Goal: Task Accomplishment & Management: Complete application form

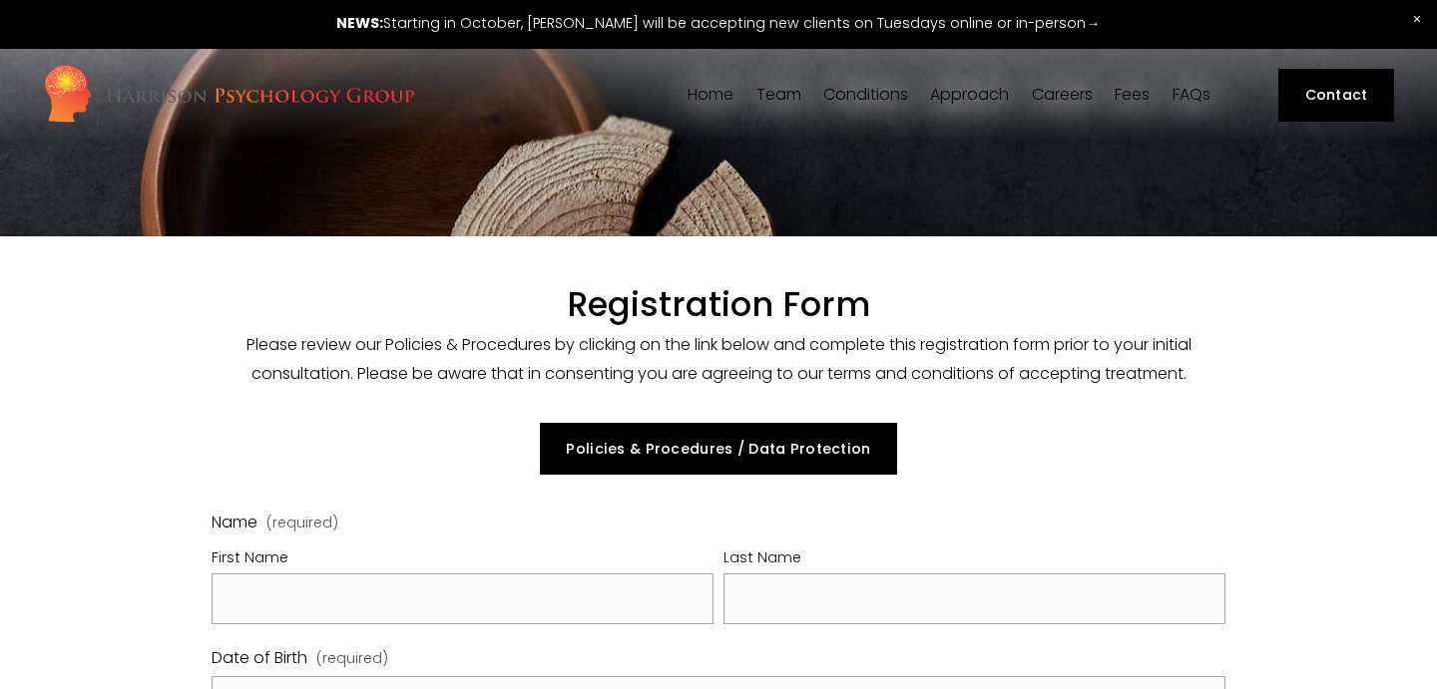
select select "GB"
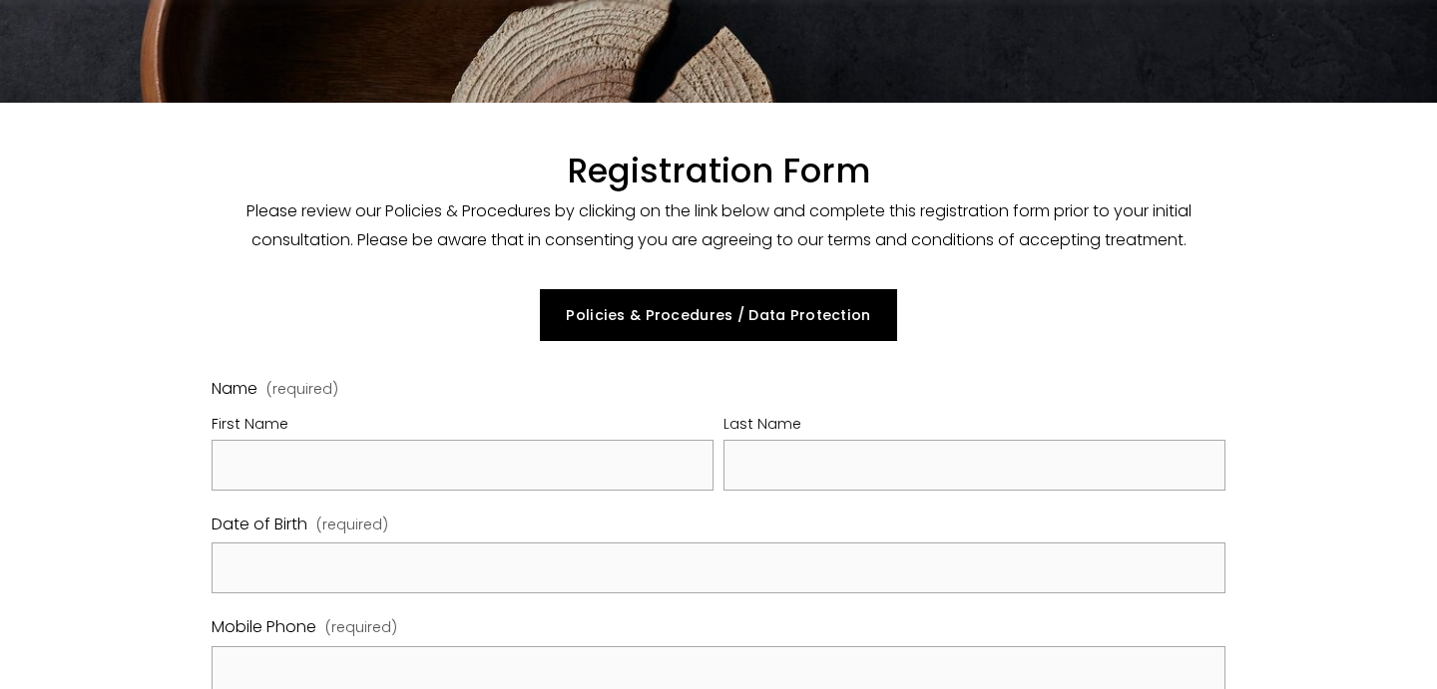
scroll to position [148, 0]
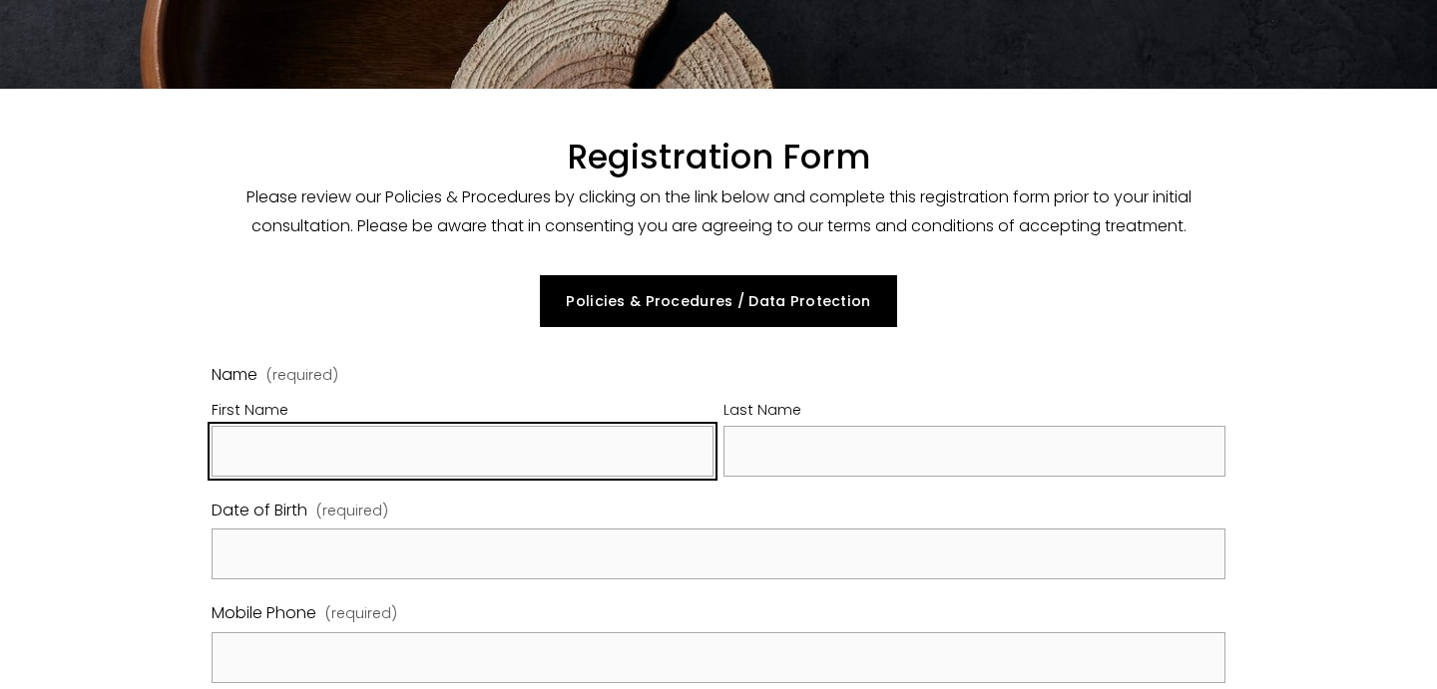
click at [525, 468] on input "First Name" at bounding box center [463, 451] width 502 height 51
type input "[PERSON_NAME]"
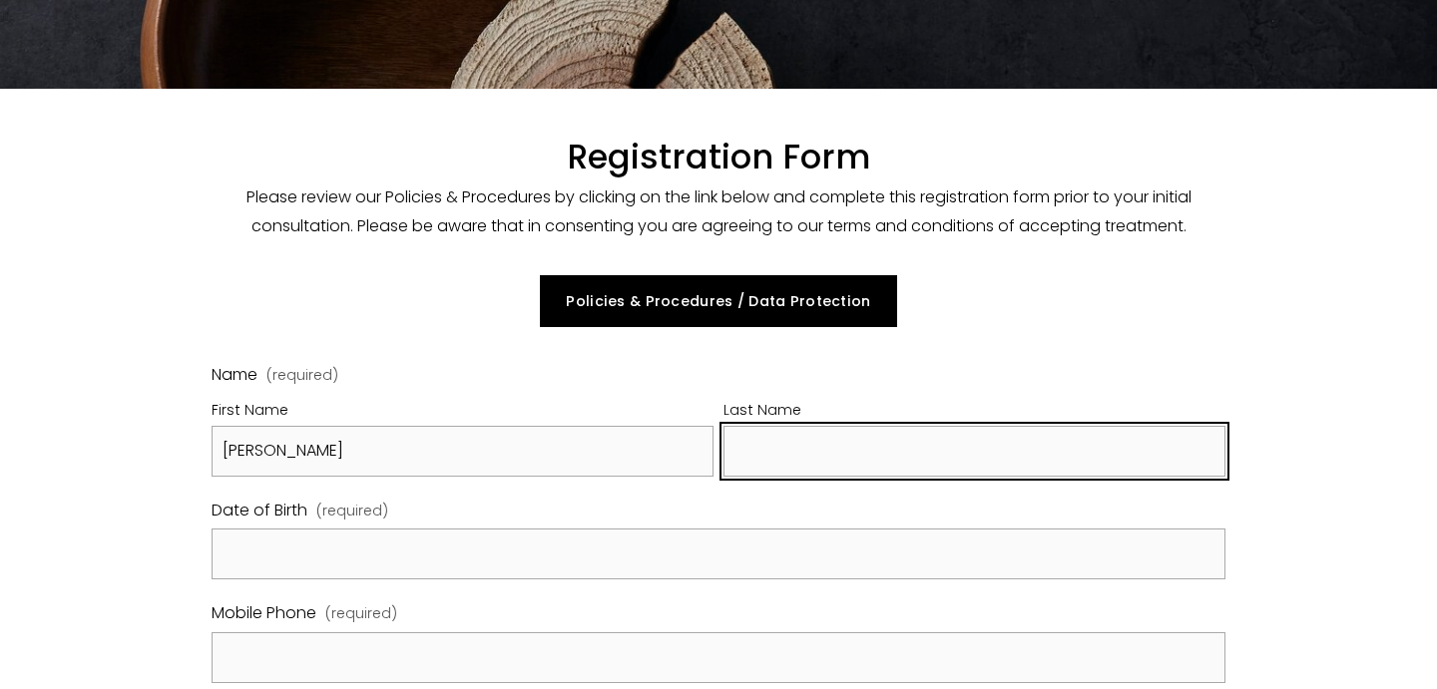
type input "l"
type input "[PERSON_NAME]"
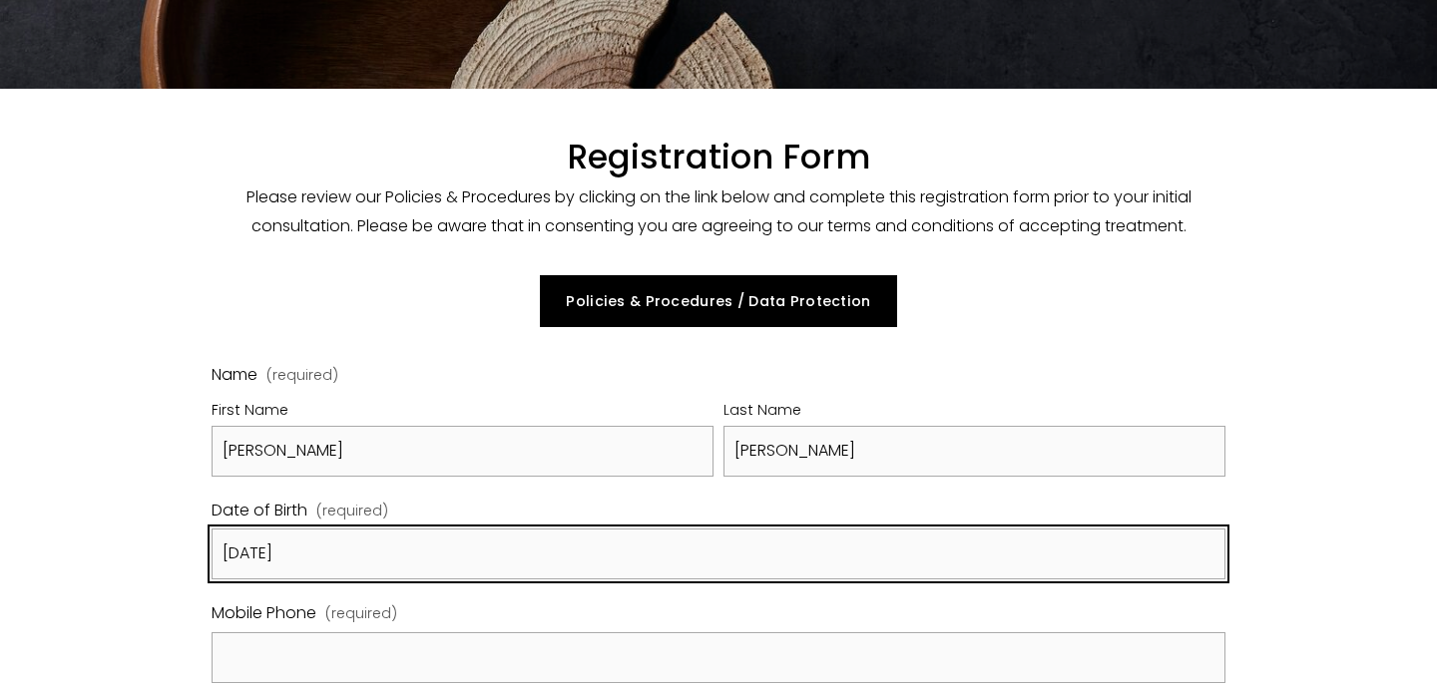
type input "[DATE]"
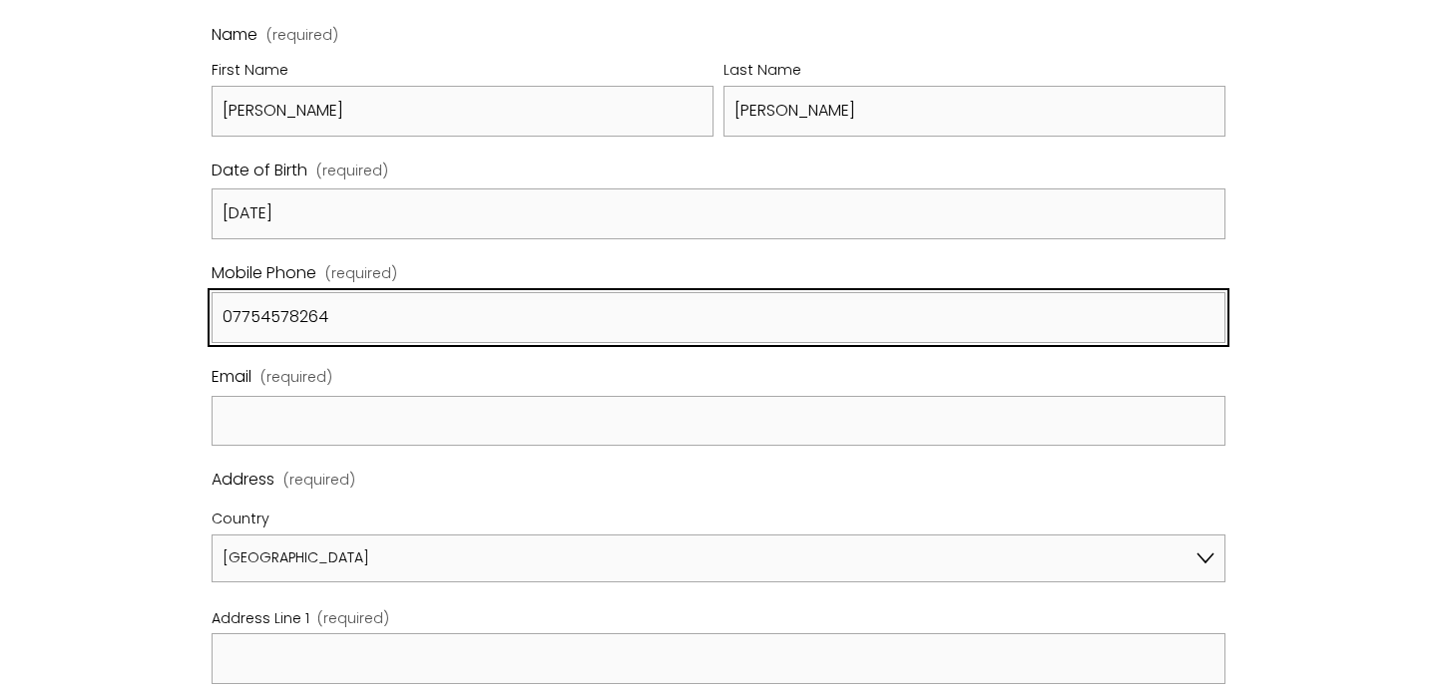
scroll to position [487, 0]
type input "07754578264"
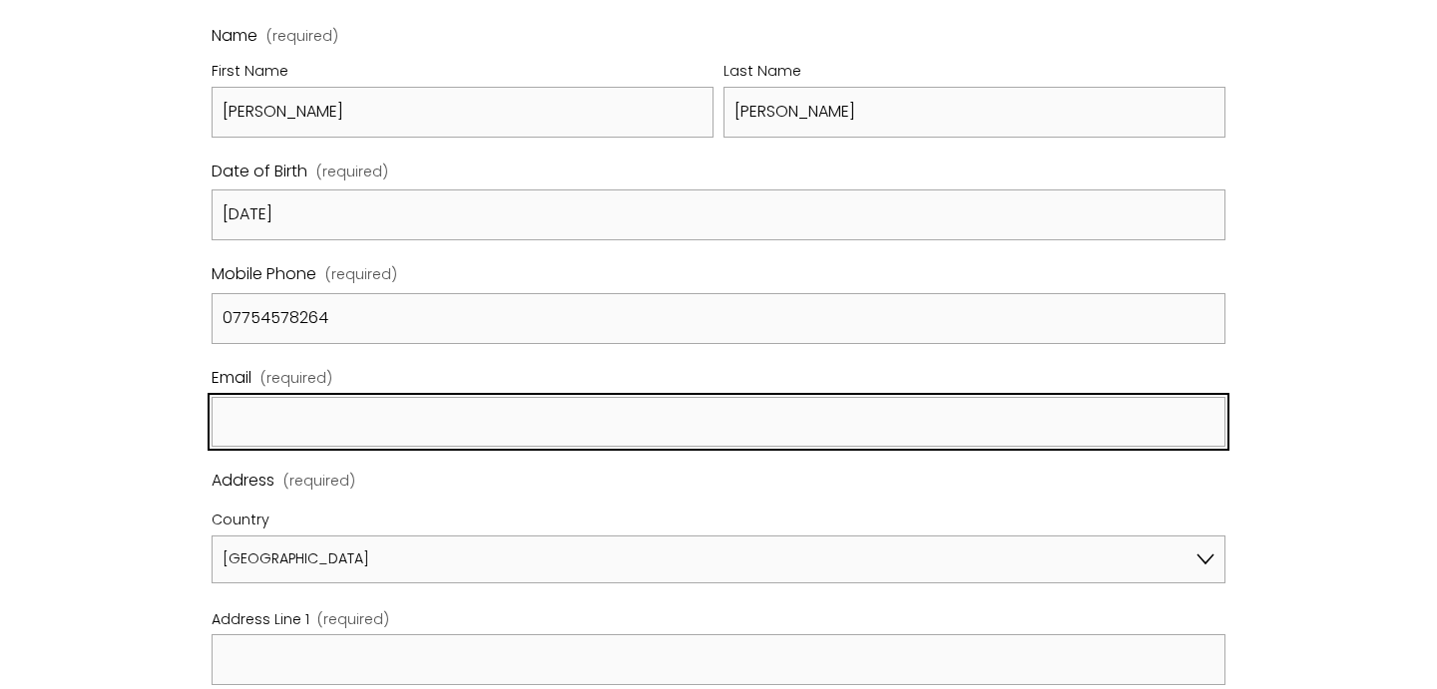
click at [456, 412] on input "Email (required)" at bounding box center [718, 422] width 1013 height 51
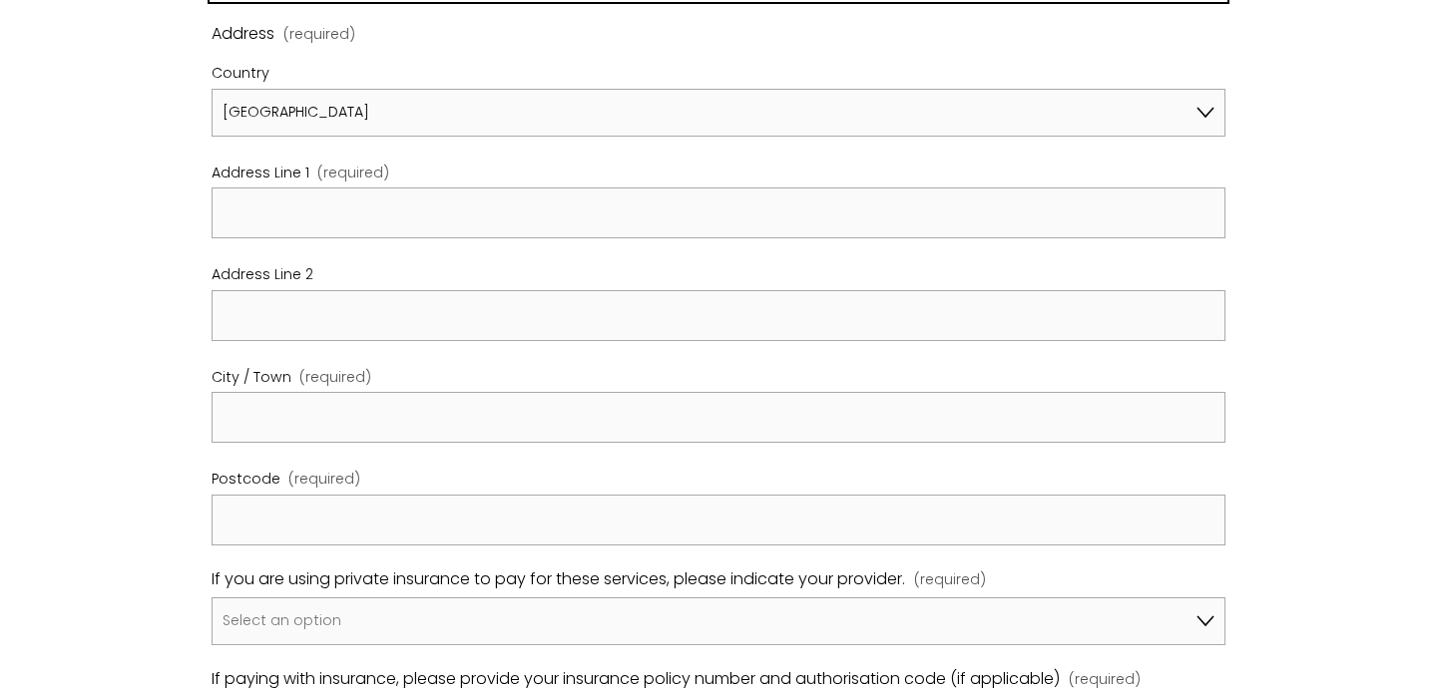
scroll to position [962, 0]
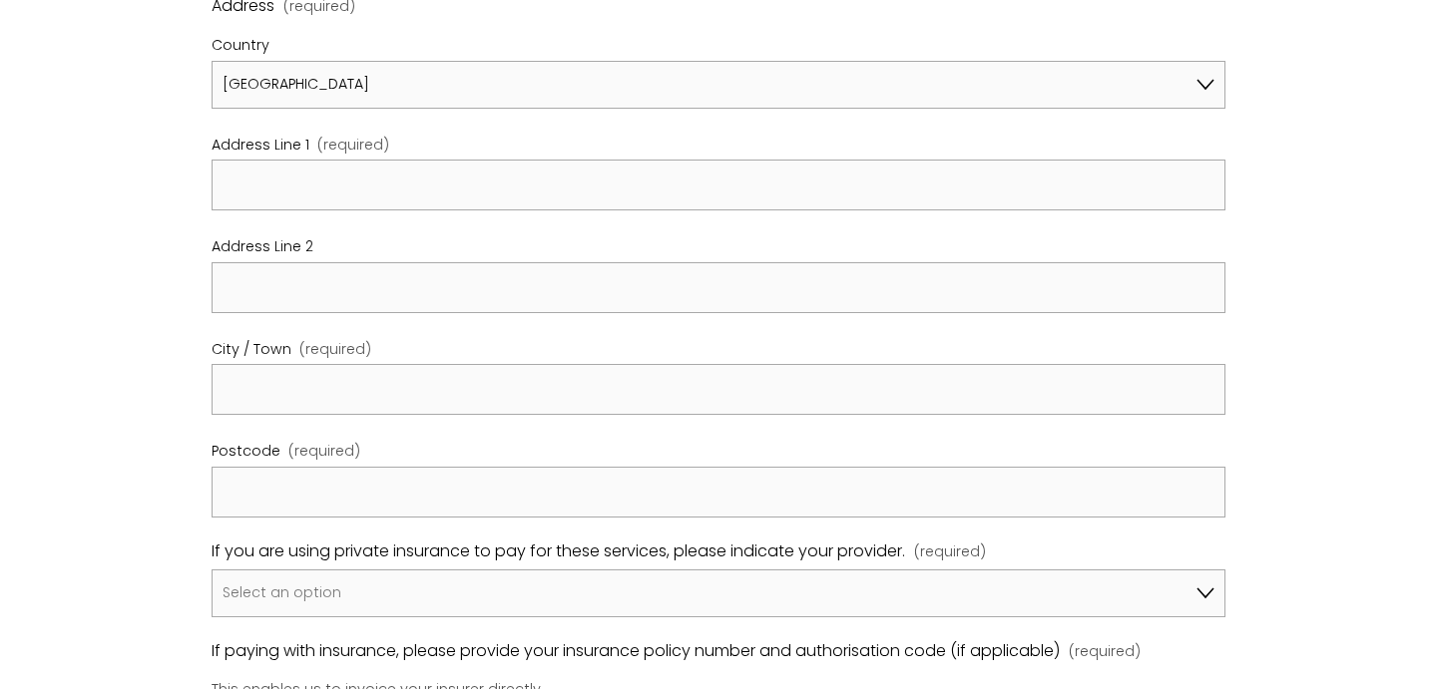
type input "[EMAIL_ADDRESS][DOMAIN_NAME]"
click at [304, 216] on fieldset "Address (required) Country [GEOGRAPHIC_DATA] [GEOGRAPHIC_DATA] [GEOGRAPHIC_DATA…" at bounding box center [718, 264] width 1013 height 545
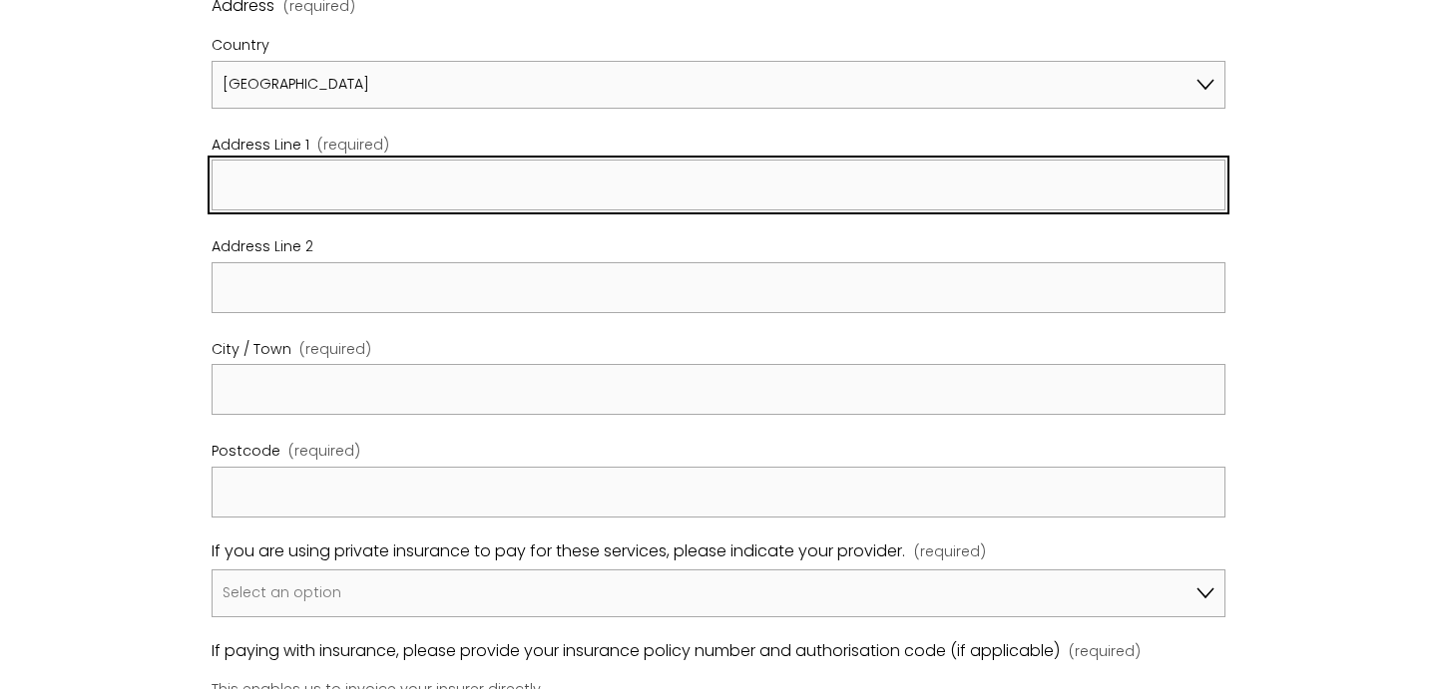
click at [303, 202] on input "Address Line 1 (required)" at bounding box center [718, 185] width 1013 height 51
type input "[STREET_ADDRESS][PERSON_NAME]"
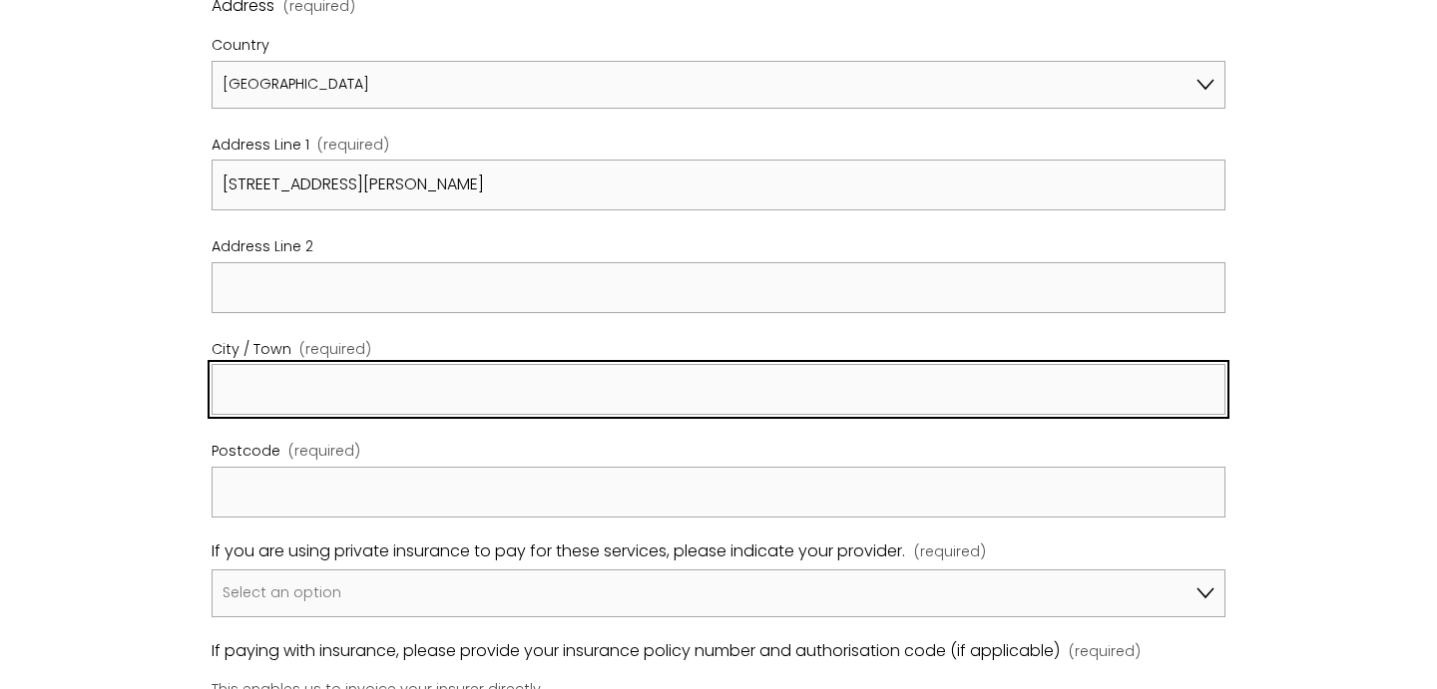
click at [329, 371] on input "City / Town (required)" at bounding box center [718, 389] width 1013 height 51
type input "[GEOGRAPHIC_DATA]"
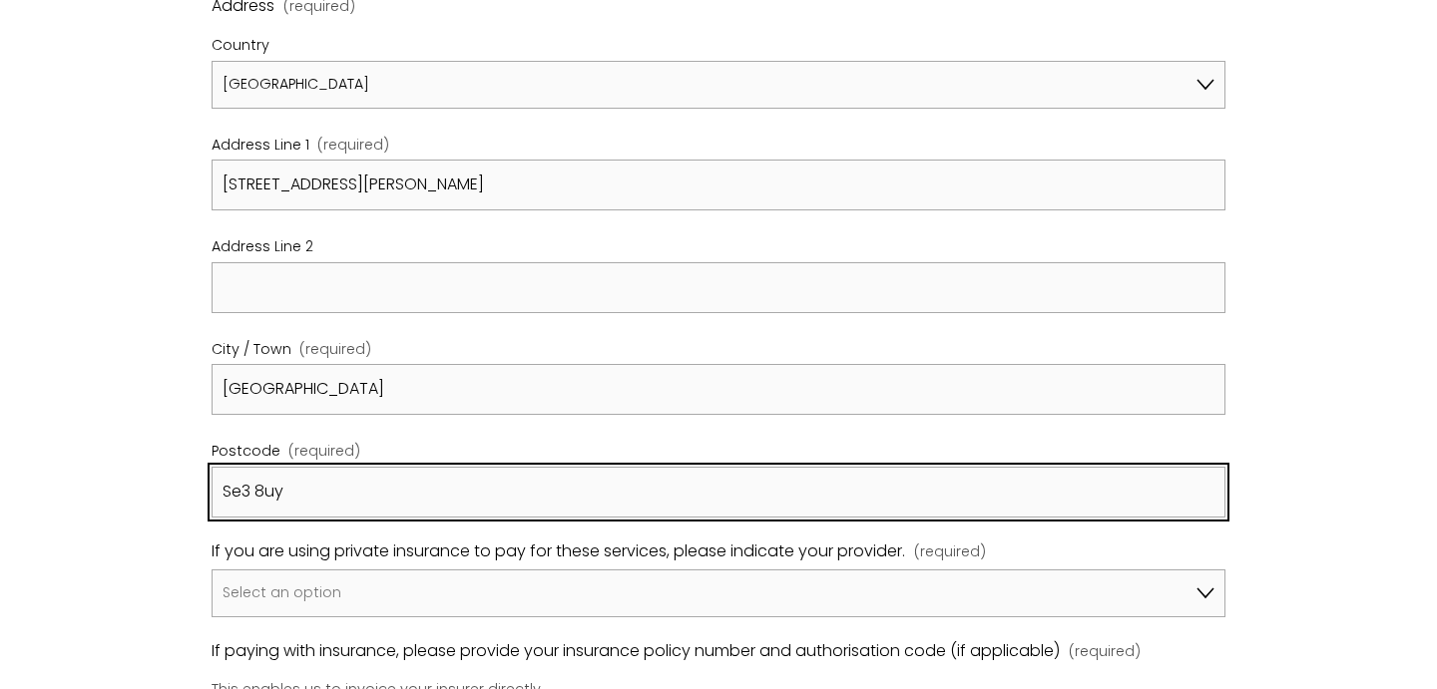
click at [253, 491] on input "Se3 8uy" at bounding box center [718, 492] width 1013 height 51
type input "Se5 8uy"
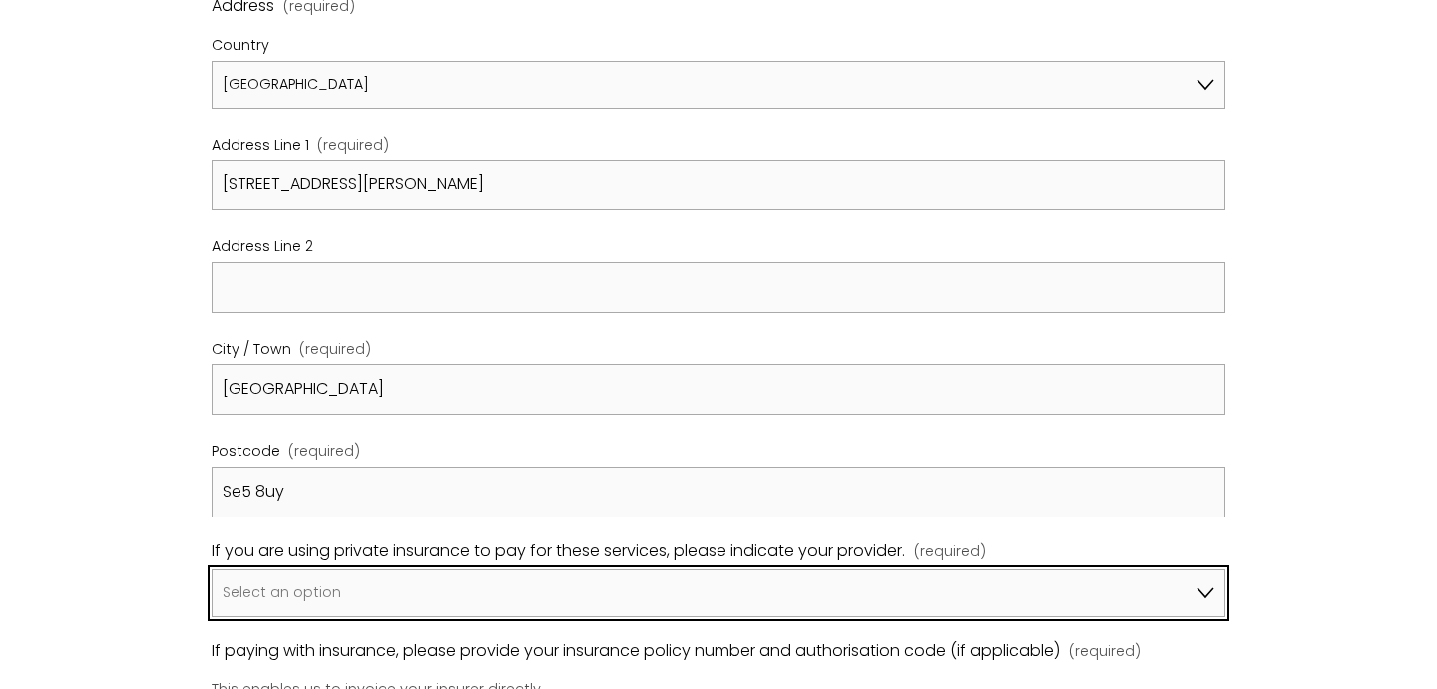
click at [302, 590] on select "Select an option I am not using insurance Axa Aviva Bupa Cigna Healix Vitality …" at bounding box center [718, 594] width 1013 height 48
select select "Bupa"
click at [212, 570] on select "Select an option I am not using insurance Axa Aviva Bupa Cigna Healix Vitality …" at bounding box center [718, 594] width 1013 height 48
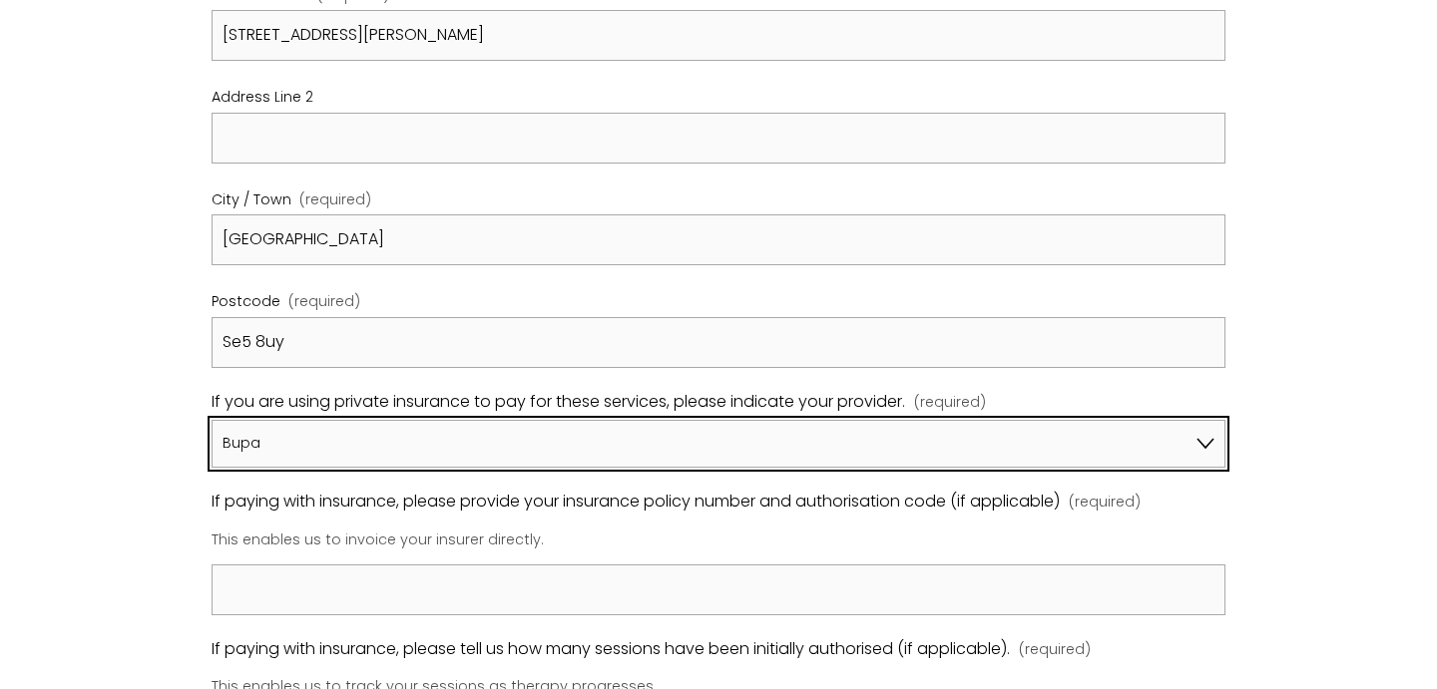
scroll to position [1145, 0]
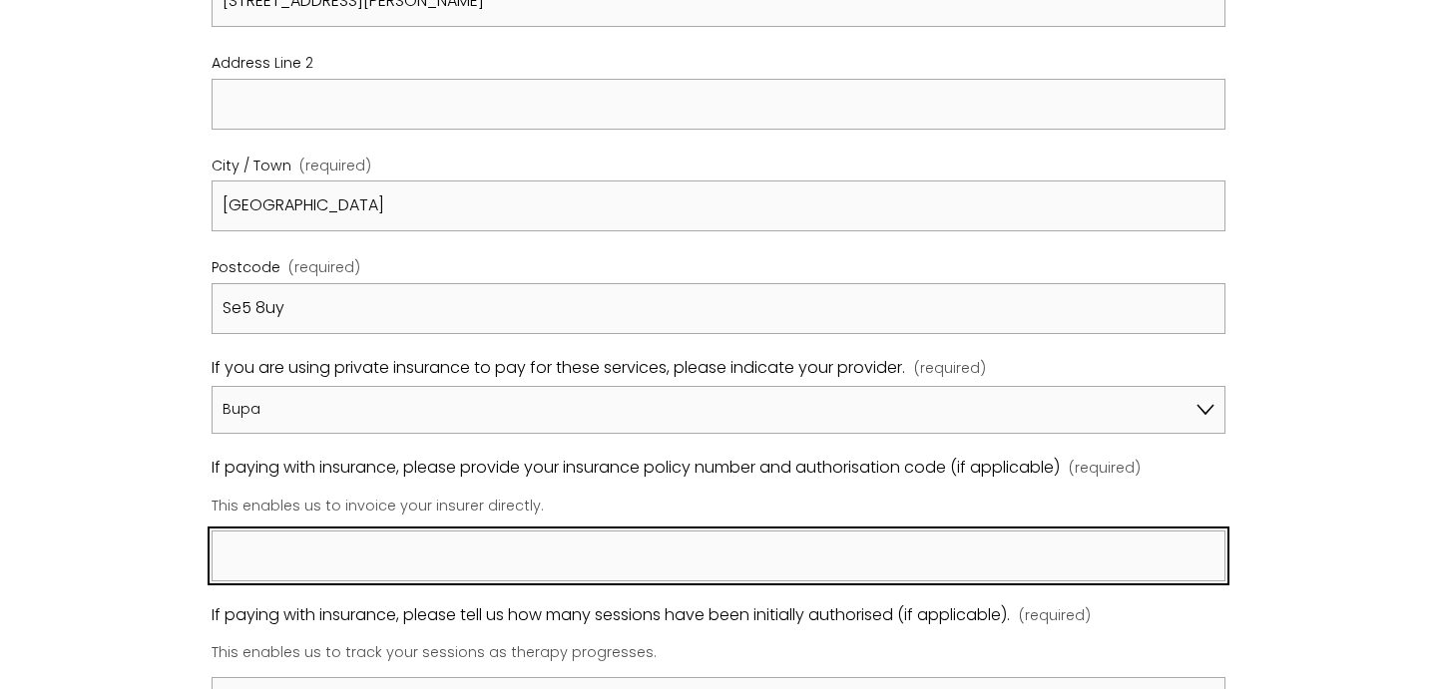
click at [490, 549] on input "If paying with insurance, please provide your insurance policy number and autho…" at bounding box center [718, 556] width 1013 height 51
click at [326, 560] on input "membership: pre auth: 68982929" at bounding box center [718, 556] width 1013 height 51
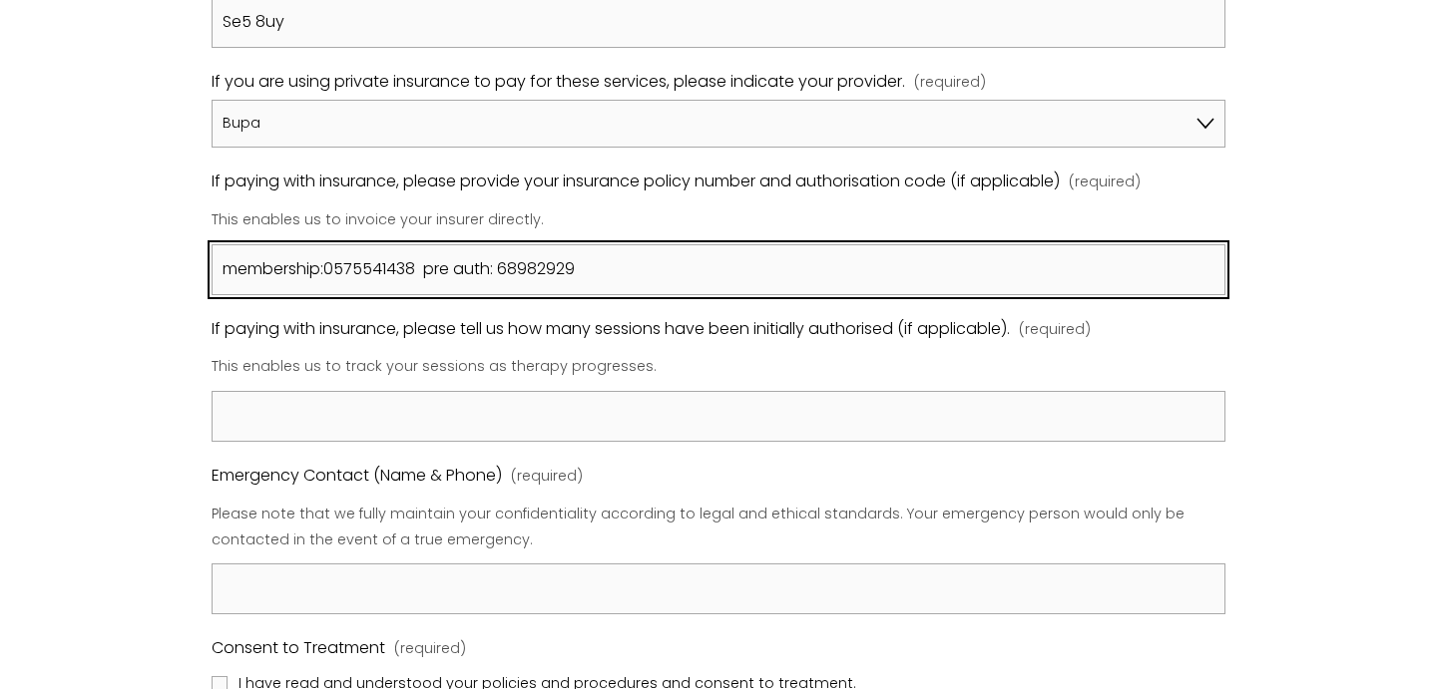
scroll to position [1443, 0]
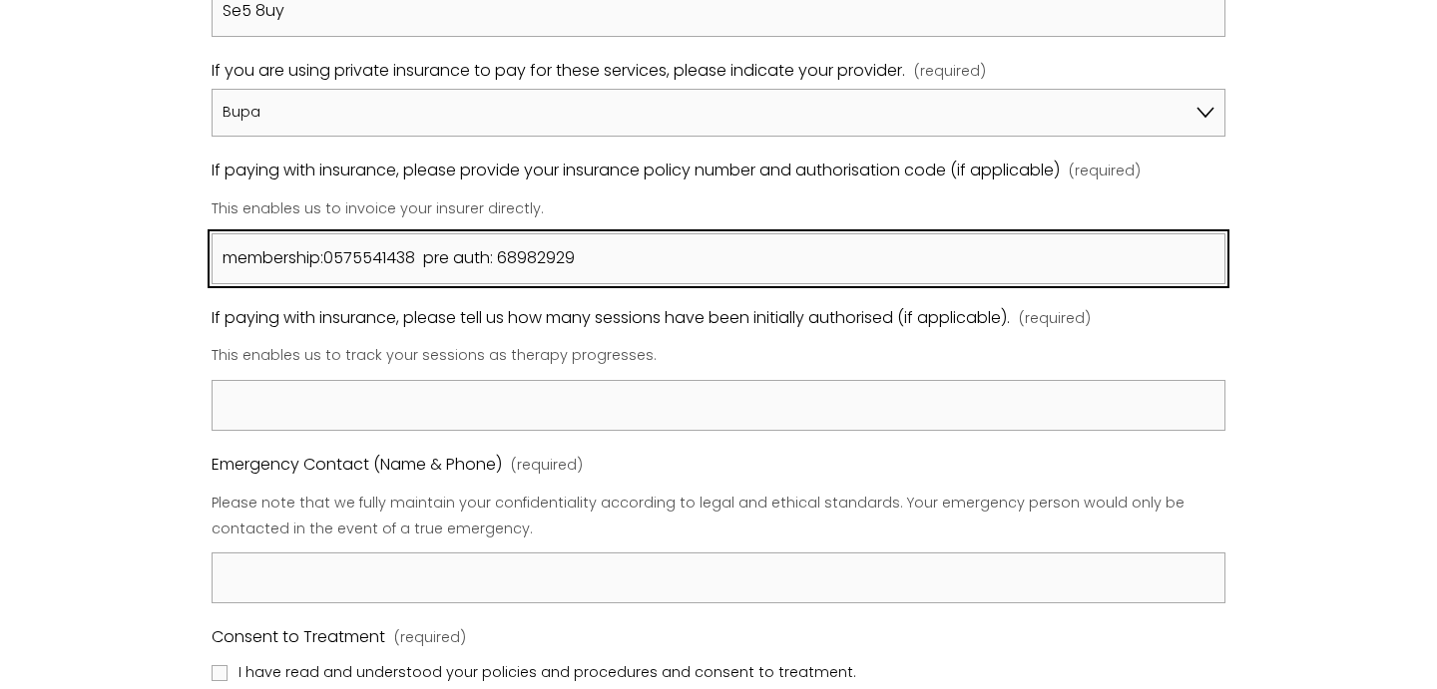
type input "membership:0575541438 pre auth: 68982929"
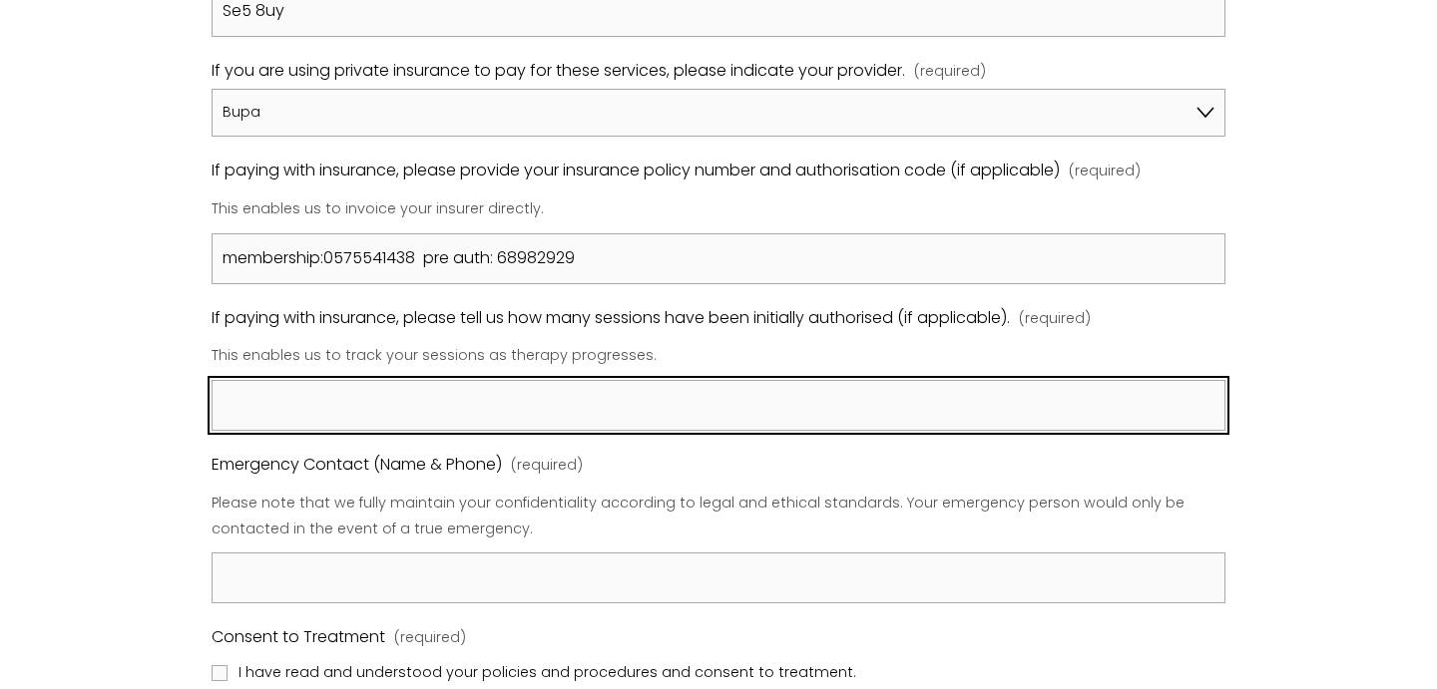
click at [331, 407] on input "If paying with insurance, please tell us how many sessions have been initially …" at bounding box center [718, 405] width 1013 height 51
type input "n"
type input "authorised for treatment, not a number of sessions"
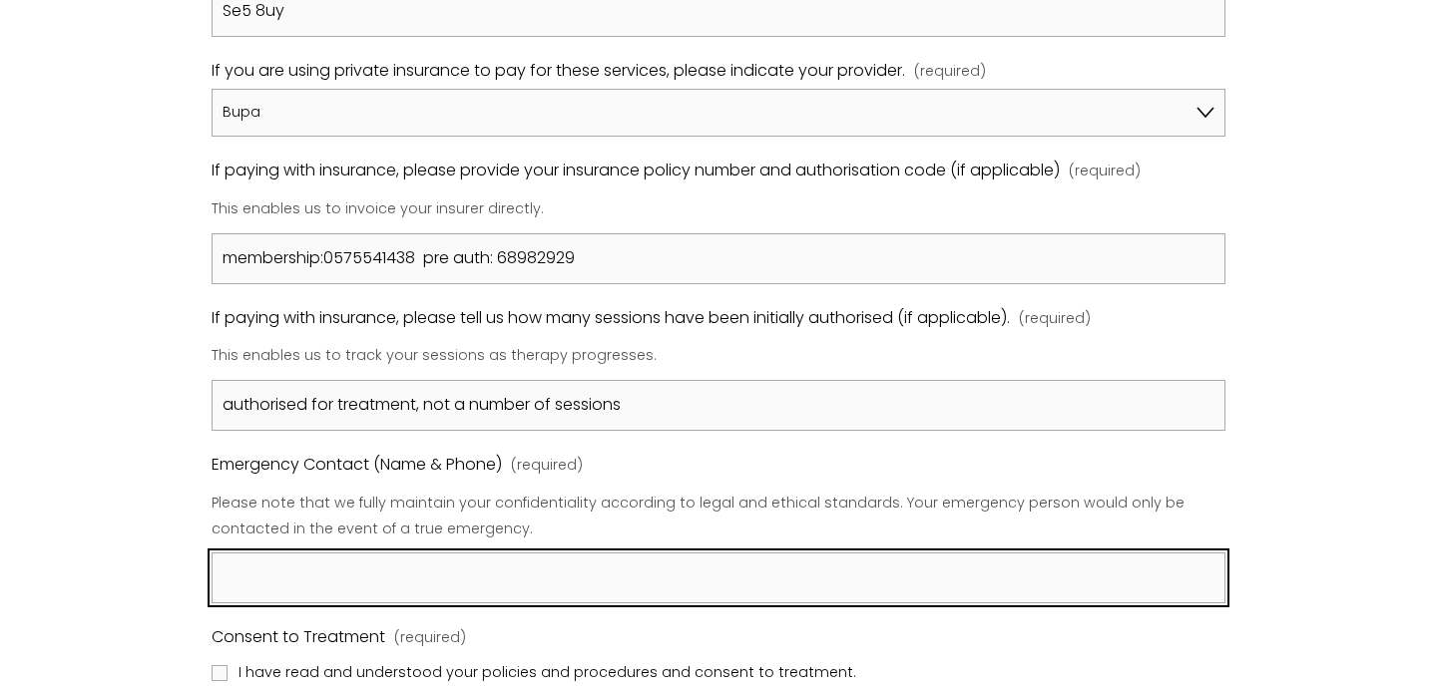
click at [297, 578] on input "Emergency Contact (Name & Phone) (required)" at bounding box center [718, 578] width 1013 height 51
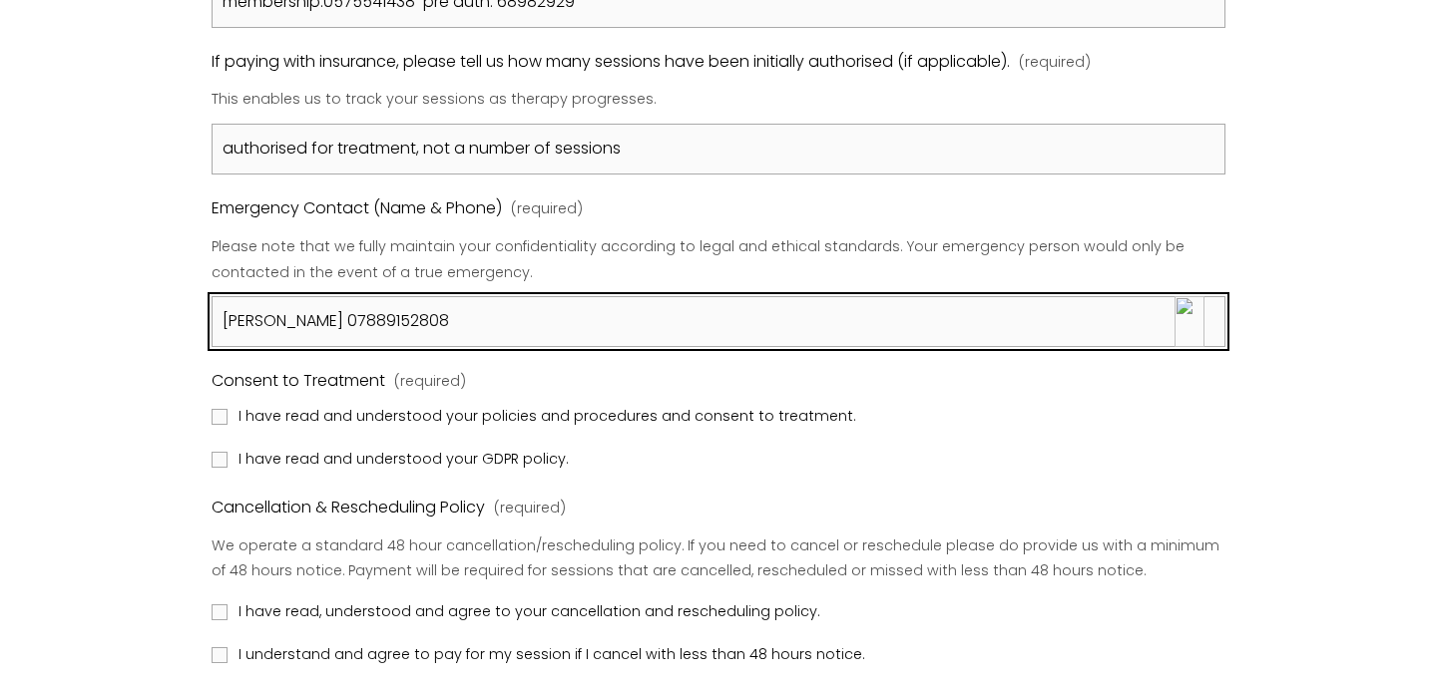
scroll to position [1755, 0]
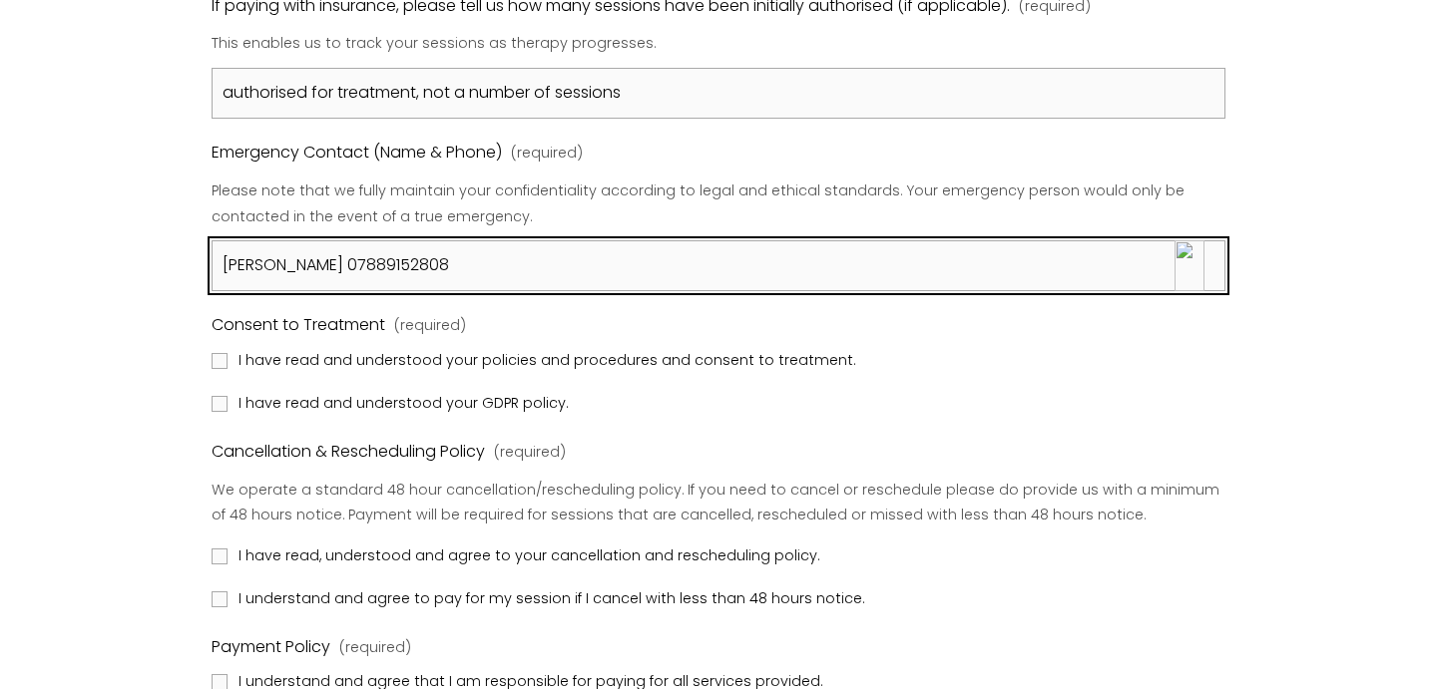
type input "[PERSON_NAME] 07889152808"
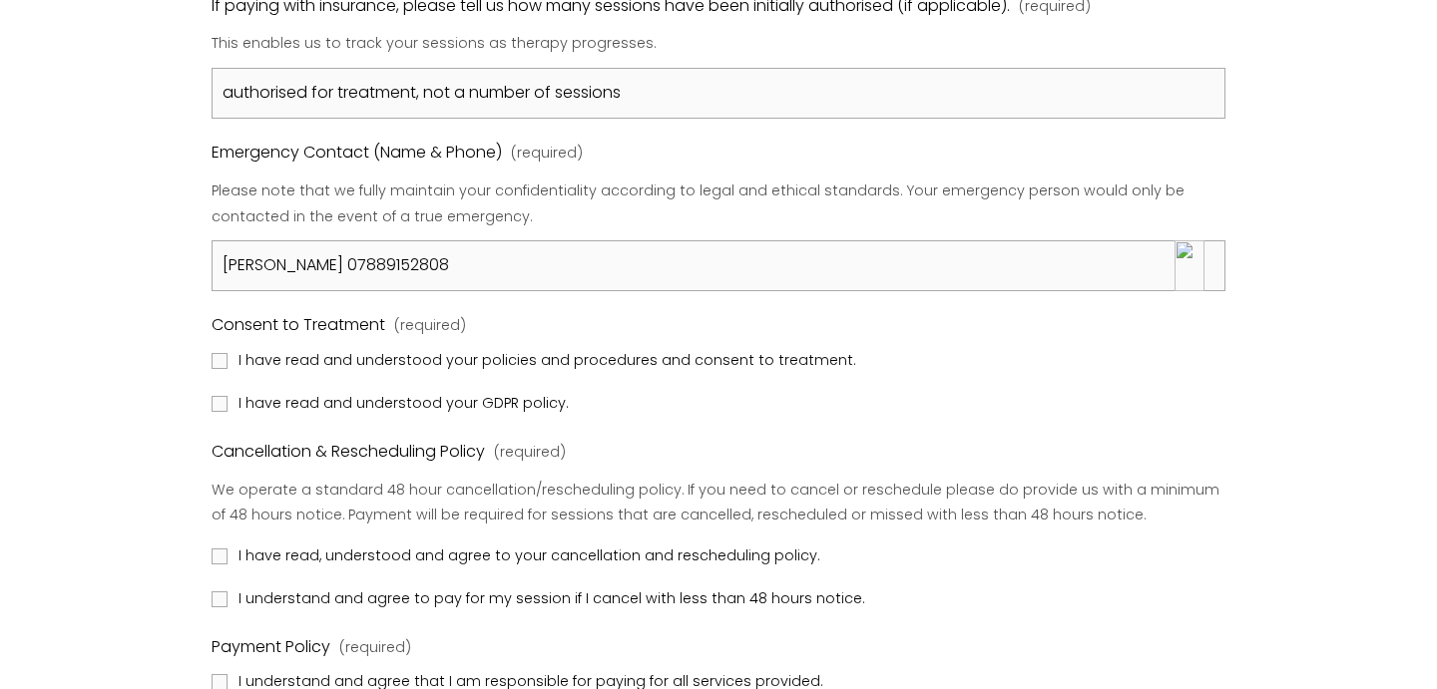
click at [277, 360] on span "I have read and understood your policies and procedures and consent to treatmen…" at bounding box center [546, 361] width 617 height 26
click at [227, 360] on input "I have read and understood your policies and procedures and consent to treatmen…" at bounding box center [220, 361] width 16 height 16
checkbox input "true"
click at [277, 398] on span "I have read and understood your GDPR policy." at bounding box center [402, 404] width 329 height 26
click at [227, 398] on input "I have read and understood your GDPR policy." at bounding box center [220, 404] width 16 height 16
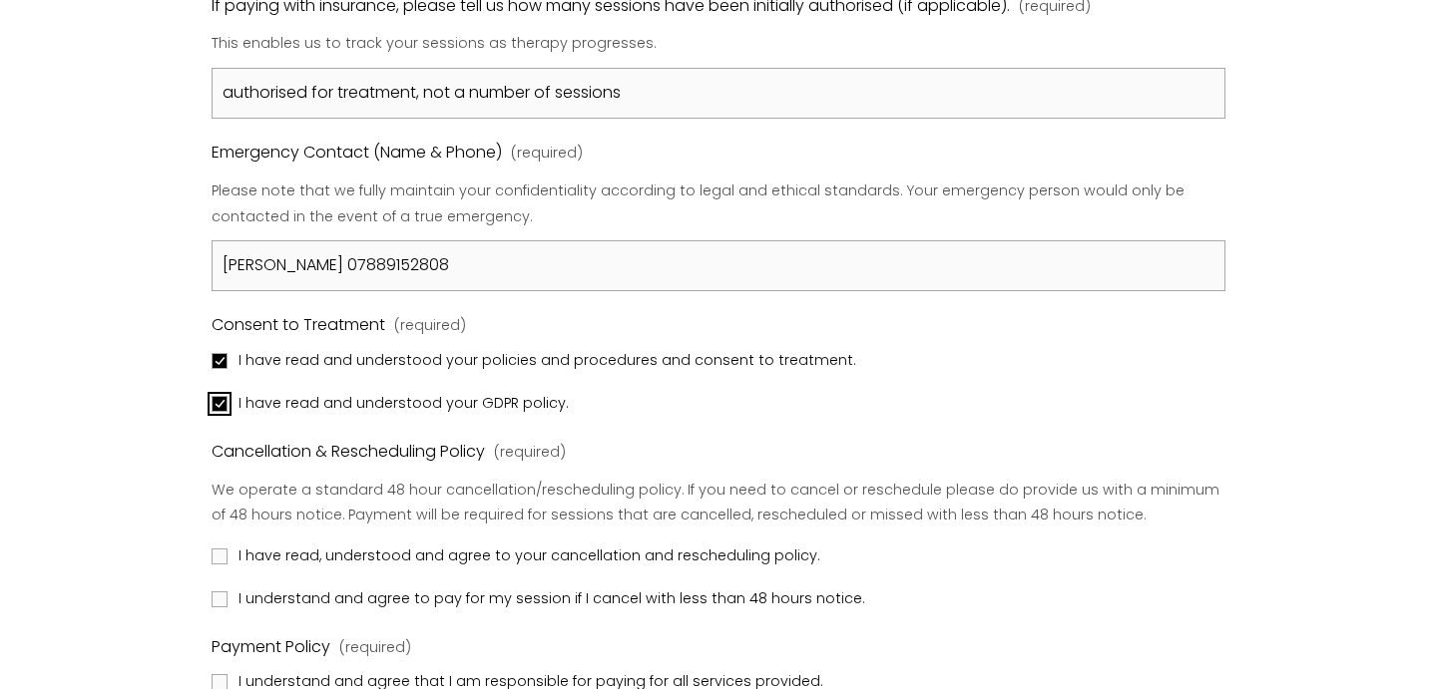
checkbox input "true"
click at [282, 547] on span "I have read, understood and agree to your cancellation and rescheduling policy." at bounding box center [528, 557] width 581 height 26
click at [227, 549] on input "I have read, understood and agree to your cancellation and rescheduling policy." at bounding box center [220, 557] width 16 height 16
checkbox input "true"
click at [281, 605] on span "I understand and agree to pay for my session if I cancel with less than 48 hour…" at bounding box center [551, 600] width 626 height 26
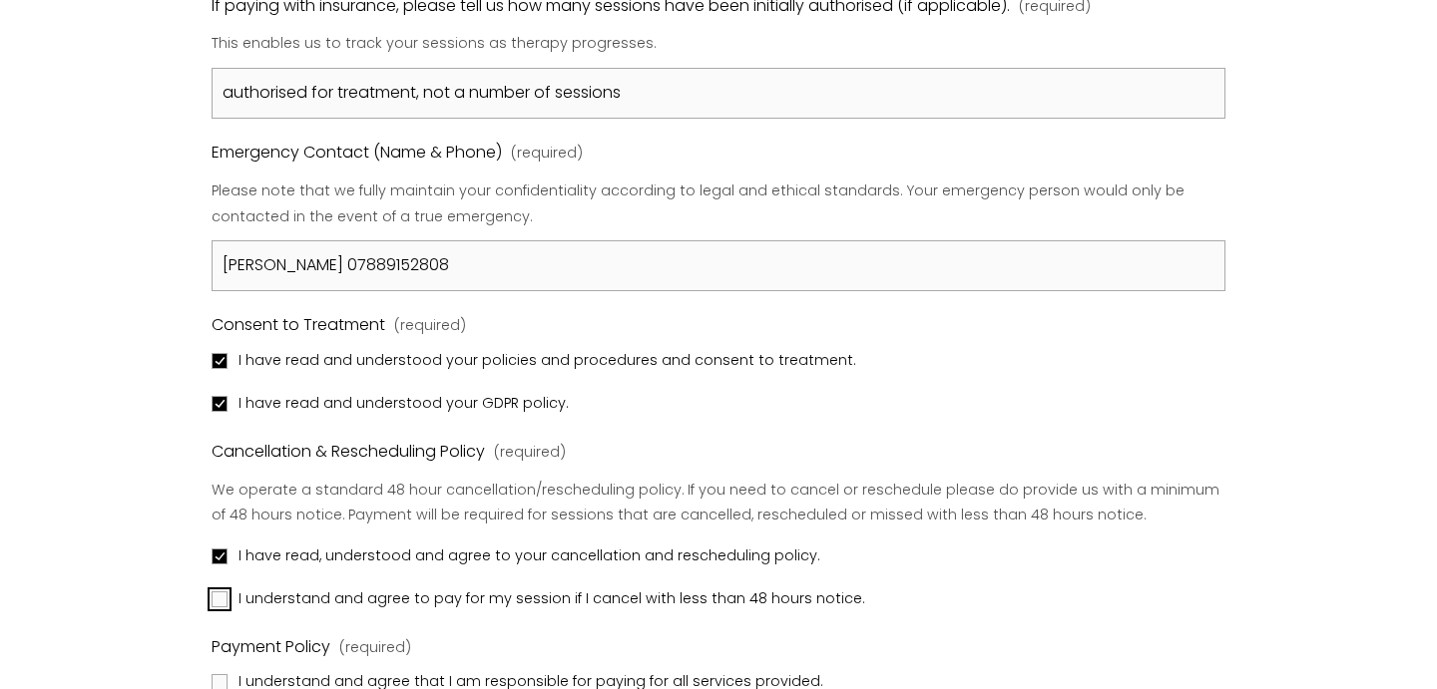
click at [227, 605] on input "I understand and agree to pay for my session if I cancel with less than 48 hour…" at bounding box center [220, 600] width 16 height 16
checkbox input "true"
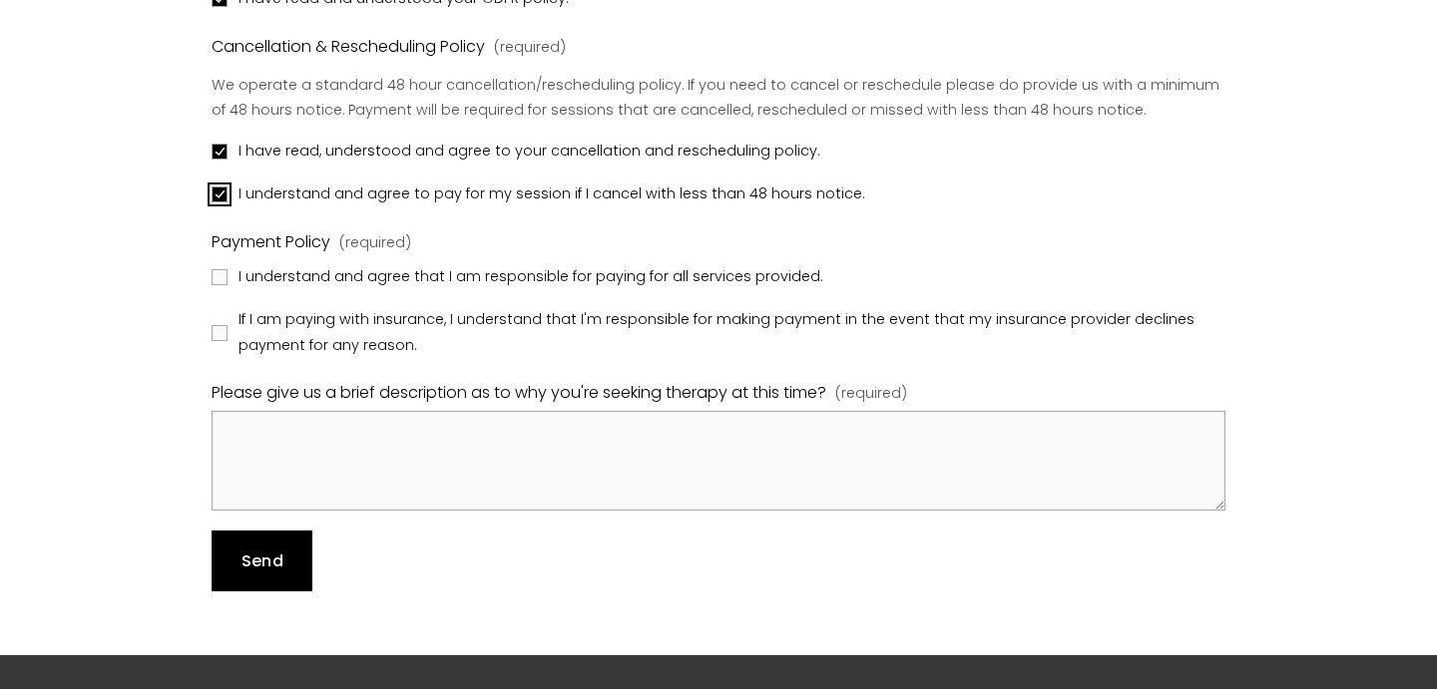
scroll to position [2199, 0]
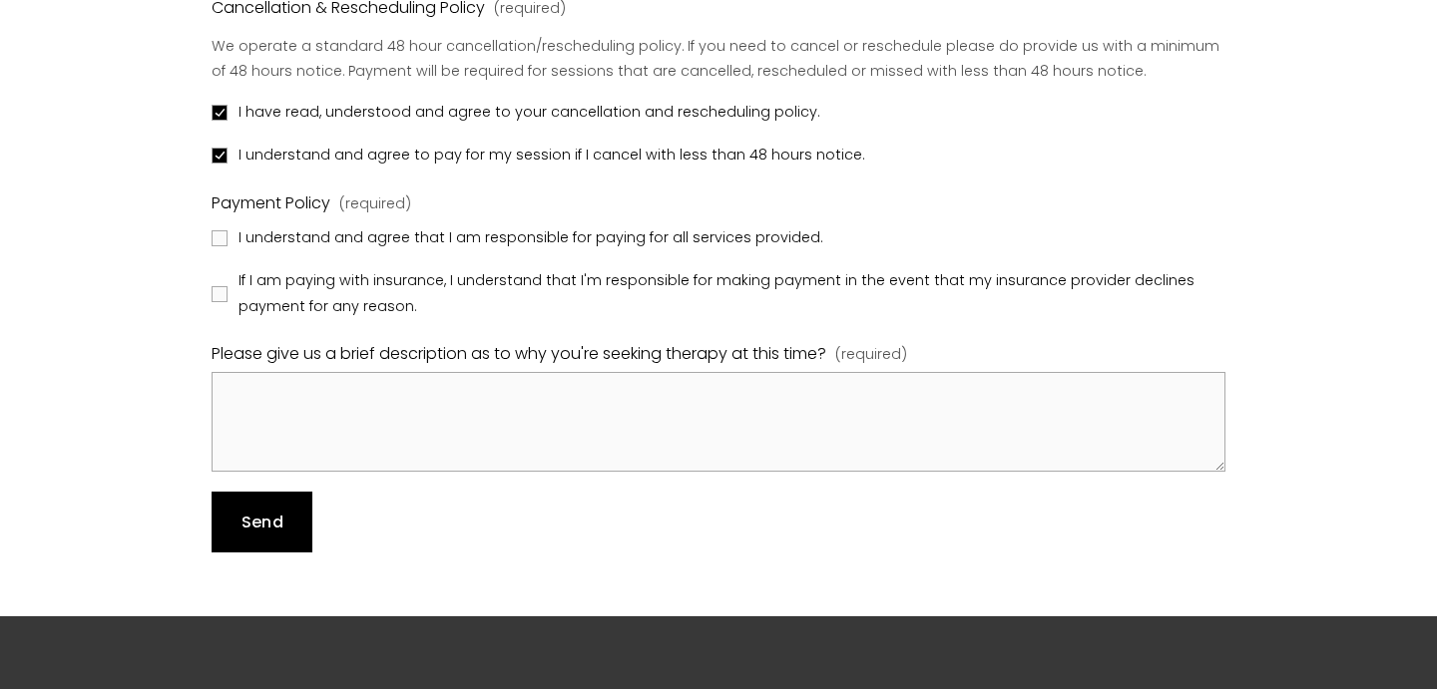
click at [304, 231] on span "I understand and agree that I am responsible for paying for all services provid…" at bounding box center [530, 238] width 584 height 26
click at [227, 231] on input "I understand and agree that I am responsible for paying for all services provid…" at bounding box center [220, 238] width 16 height 16
checkbox input "true"
click at [302, 270] on span "If I am paying with insurance, I understand that I'm responsible for making pay…" at bounding box center [729, 293] width 982 height 51
click at [227, 286] on input "If I am paying with insurance, I understand that I'm responsible for making pay…" at bounding box center [220, 294] width 16 height 16
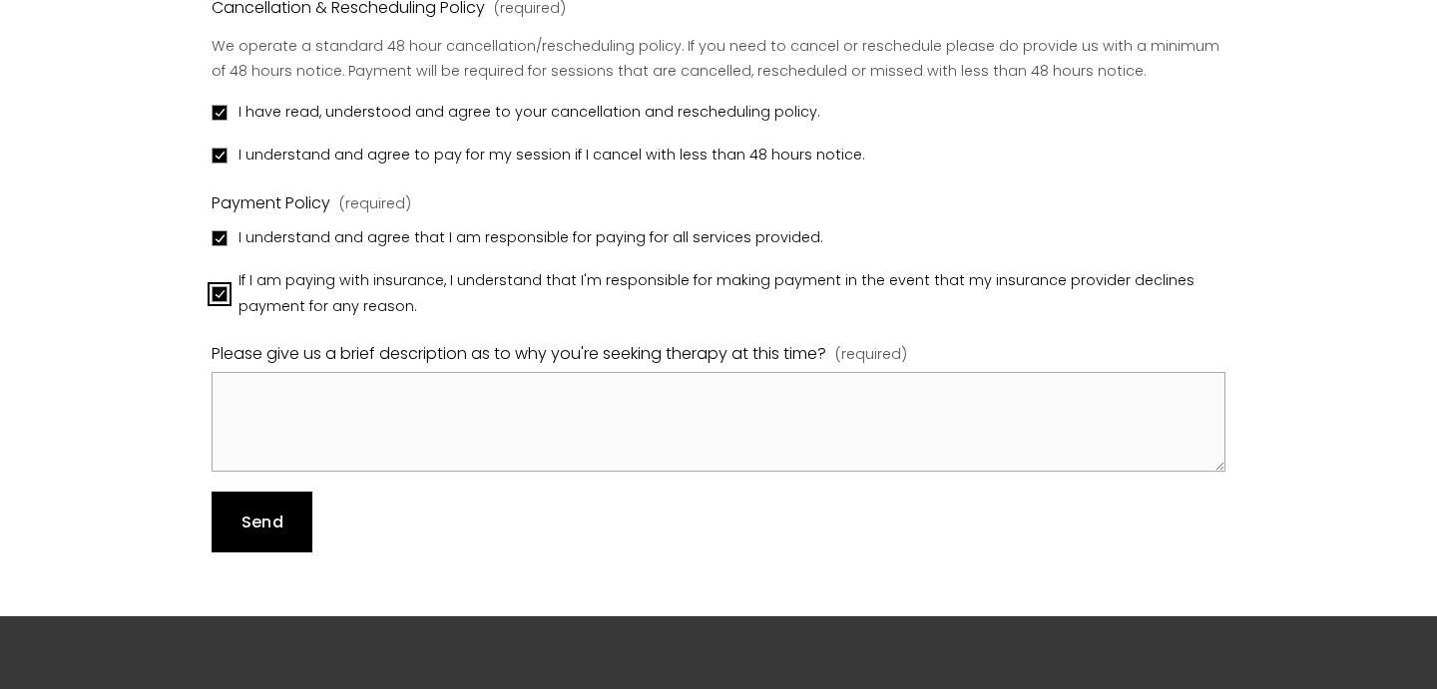
checkbox input "true"
drag, startPoint x: 250, startPoint y: 470, endPoint x: 252, endPoint y: 455, distance: 15.1
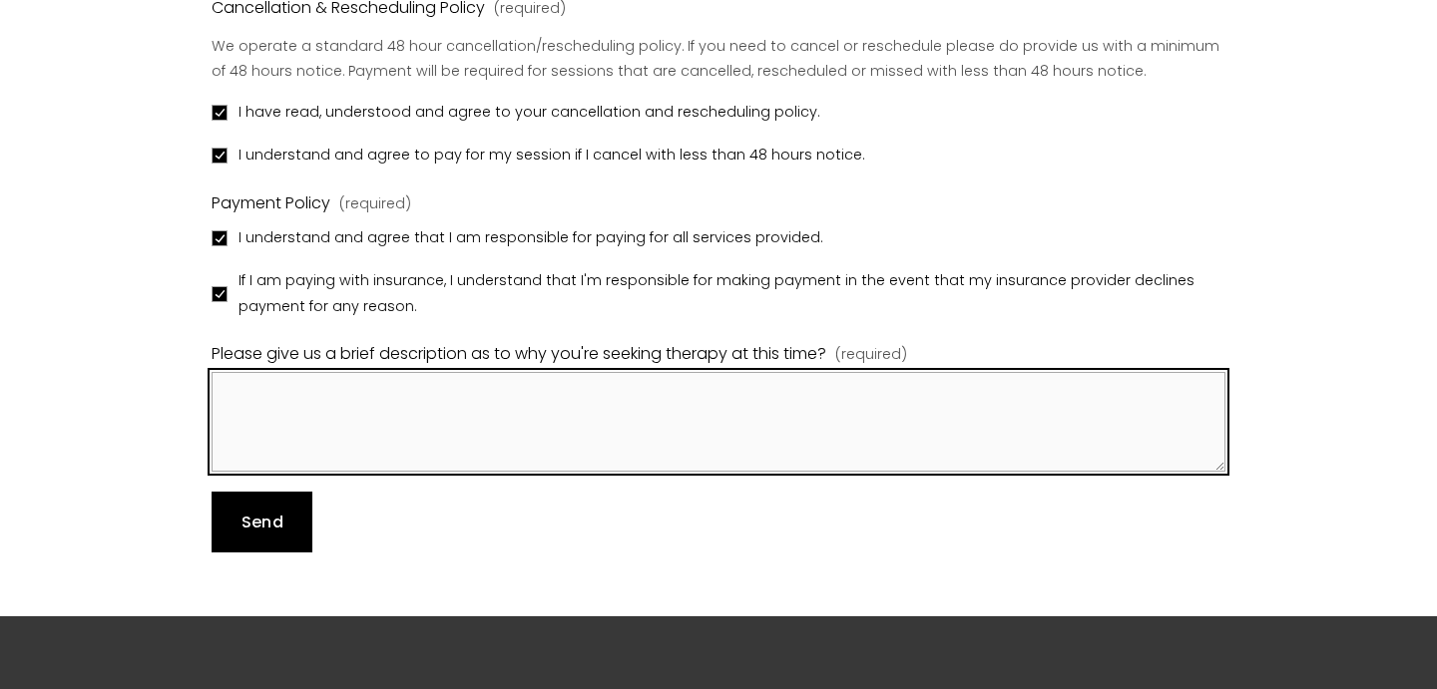
click at [257, 421] on textarea "Please give us a brief description as to why you're seeking therapy at this tim…" at bounding box center [718, 422] width 1013 height 100
type textarea "Been struggling for a while now, after an ACL tear (I am heavily active) and so…"
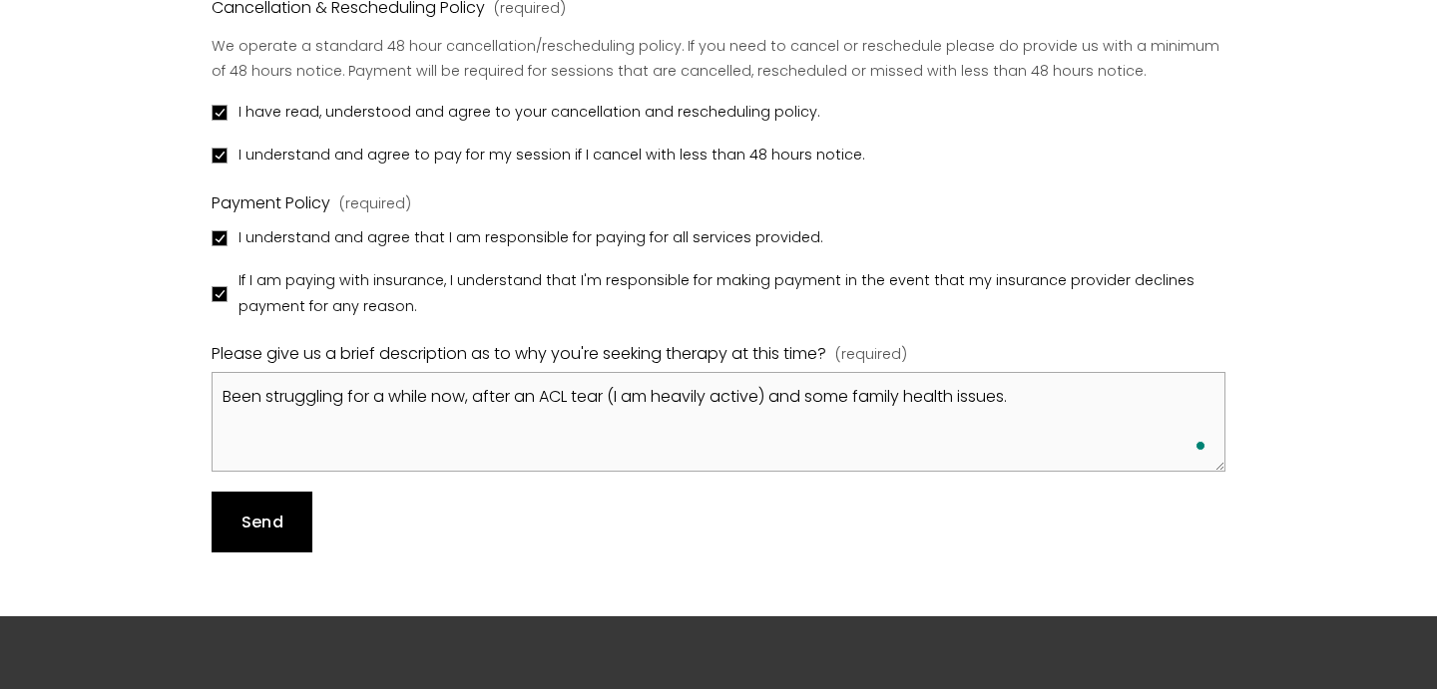
click at [275, 511] on span "Send" at bounding box center [262, 522] width 42 height 23
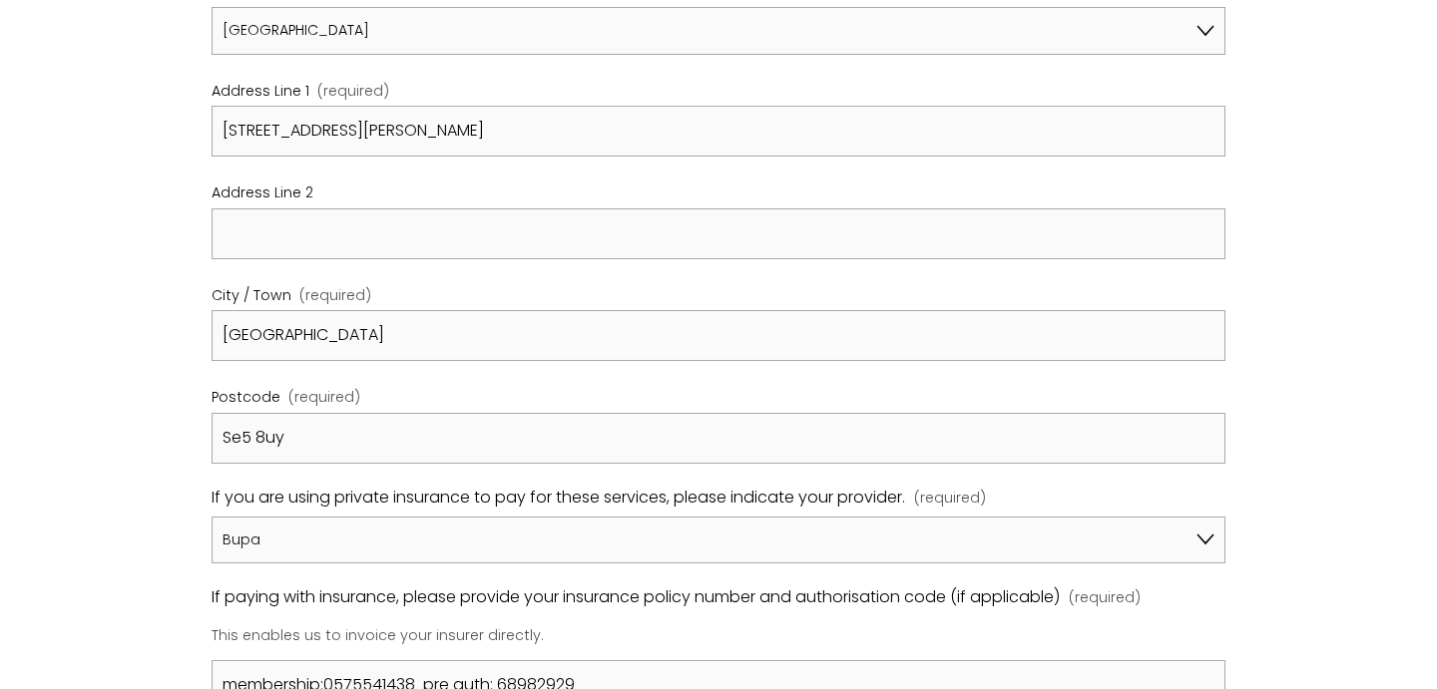
scroll to position [0, 0]
